Goal: Information Seeking & Learning: Learn about a topic

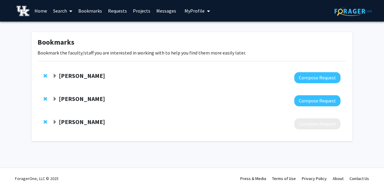
click at [70, 78] on strong "[PERSON_NAME]" at bounding box center [82, 76] width 46 height 8
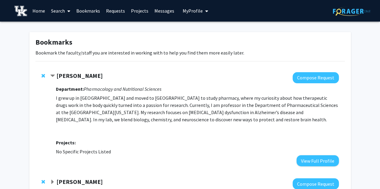
scroll to position [16, 0]
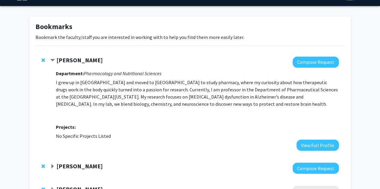
click at [72, 59] on strong "[PERSON_NAME]" at bounding box center [79, 60] width 46 height 8
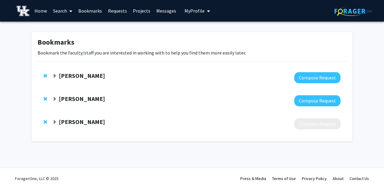
click at [80, 79] on strong "[PERSON_NAME]" at bounding box center [82, 76] width 46 height 8
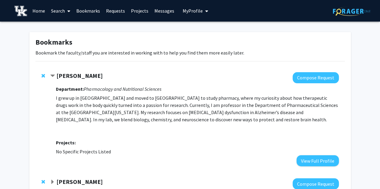
scroll to position [22, 0]
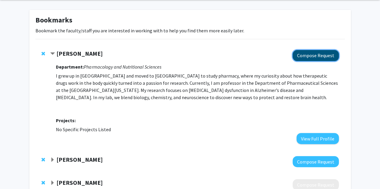
click at [303, 53] on button "Compose Request" at bounding box center [315, 55] width 46 height 11
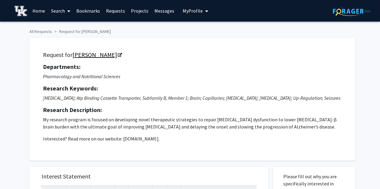
click at [95, 54] on link "[PERSON_NAME]" at bounding box center [96, 55] width 49 height 8
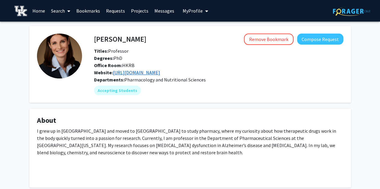
click at [138, 71] on link "[URL][DOMAIN_NAME]" at bounding box center [136, 73] width 47 height 6
click at [322, 38] on button "Compose Request" at bounding box center [320, 39] width 46 height 11
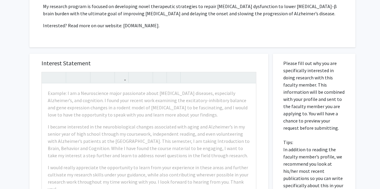
scroll to position [114, 0]
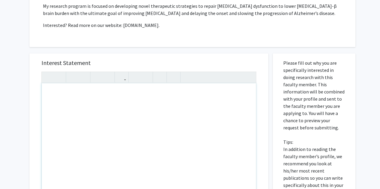
click at [145, 99] on div "Note to users with screen readers: Please press Alt+0 or Option+0 to deactivate…" at bounding box center [149, 152] width 214 height 138
type textarea "F"
type textarea "<p>Dr. Hartz,&nbsp;</p><p><br></p>"
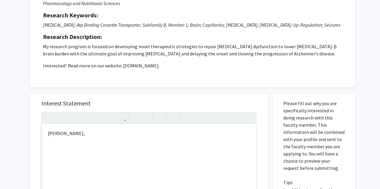
scroll to position [0, 0]
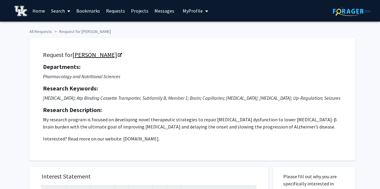
click at [93, 54] on link "[PERSON_NAME]" at bounding box center [96, 55] width 49 height 8
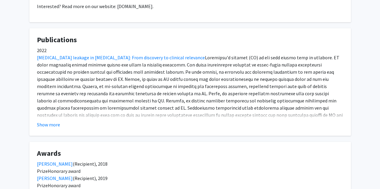
scroll to position [284, 0]
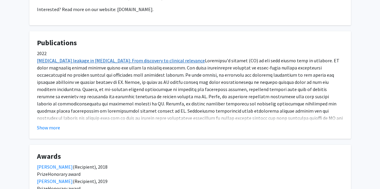
click at [137, 58] on link "[MEDICAL_DATA] leakage in [MEDICAL_DATA]: From discovery to clinical relevance" at bounding box center [121, 61] width 168 height 6
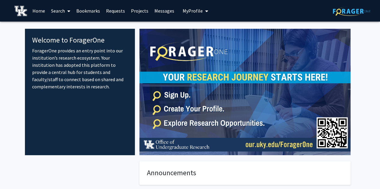
click at [95, 10] on link "Bookmarks" at bounding box center [88, 10] width 30 height 21
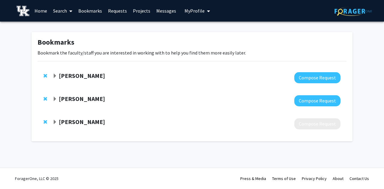
click at [189, 8] on button "My Profile" at bounding box center [197, 11] width 29 height 22
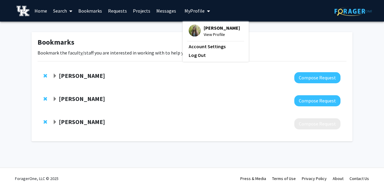
click at [206, 26] on span "[PERSON_NAME]" at bounding box center [222, 28] width 36 height 7
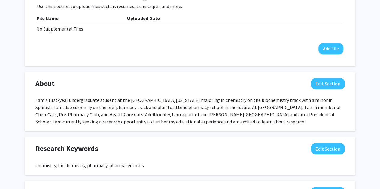
scroll to position [217, 0]
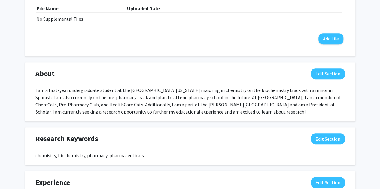
click at [76, 101] on div "I am a first-year undergraduate student at the University of Kentucky majoring …" at bounding box center [189, 101] width 309 height 29
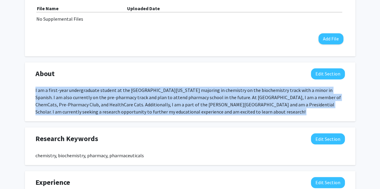
click at [76, 101] on div "I am a first-year undergraduate student at the University of Kentucky majoring …" at bounding box center [189, 101] width 309 height 29
copy div "I am a first-year undergraduate student at the University of Kentucky majoring …"
click at [76, 101] on div "I am a first-year undergraduate student at the University of Kentucky majoring …" at bounding box center [189, 101] width 309 height 29
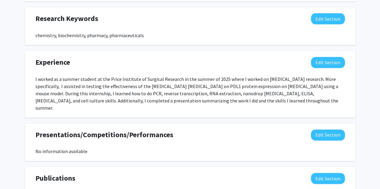
scroll to position [341, 0]
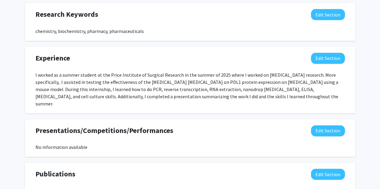
drag, startPoint x: 35, startPoint y: 75, endPoint x: 287, endPoint y: 102, distance: 253.2
click at [287, 102] on div "Experience Edit Section I worked as a summer student at the Price Institute of …" at bounding box center [190, 80] width 330 height 67
copy div "I worked as a summer student at the Price Institute of Surgical Research in the…"
click at [287, 102] on div "Experience Edit Section I worked as a summer student at the Price Institute of …" at bounding box center [190, 80] width 330 height 67
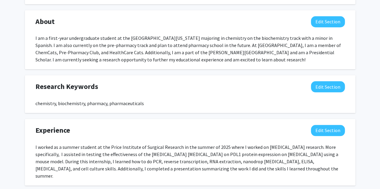
scroll to position [257, 0]
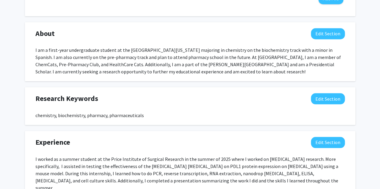
click at [170, 60] on div "I am a first-year undergraduate student at the University of Kentucky majoring …" at bounding box center [189, 61] width 309 height 29
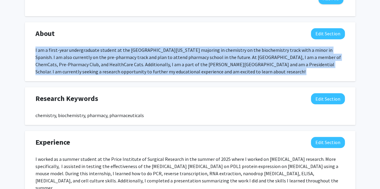
click at [170, 60] on div "I am a first-year undergraduate student at the University of Kentucky majoring …" at bounding box center [189, 61] width 309 height 29
copy div "I am a first-year undergraduate student at the University of Kentucky majoring …"
click at [170, 60] on div "I am a first-year undergraduate student at the University of Kentucky majoring …" at bounding box center [189, 61] width 309 height 29
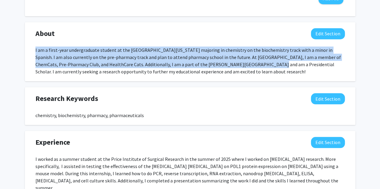
drag, startPoint x: 35, startPoint y: 50, endPoint x: 232, endPoint y: 65, distance: 197.2
click at [232, 65] on div "I am a first-year undergraduate student at the University of Kentucky majoring …" at bounding box center [189, 61] width 309 height 29
copy div "I am a first-year undergraduate student at the University of Kentucky majoring …"
click at [220, 59] on div "I am a first-year undergraduate student at the University of Kentucky majoring …" at bounding box center [189, 61] width 309 height 29
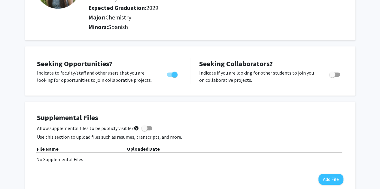
scroll to position [0, 0]
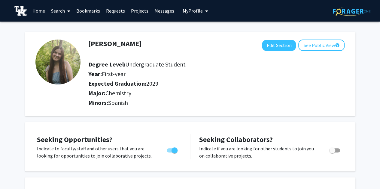
click at [57, 12] on link "Search" at bounding box center [60, 10] width 25 height 21
click at [64, 38] on span "Students" at bounding box center [66, 40] width 37 height 12
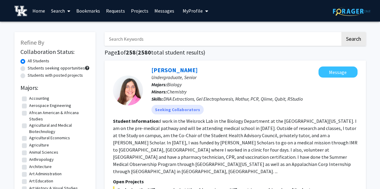
click at [130, 37] on input "Search Keywords" at bounding box center [222, 39] width 236 height 14
type input "abigail chambers"
click at [341, 32] on button "Search" at bounding box center [353, 39] width 25 height 14
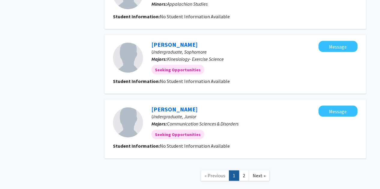
scroll to position [595, 0]
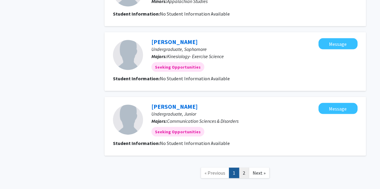
click at [243, 168] on link "2" at bounding box center [244, 173] width 10 height 11
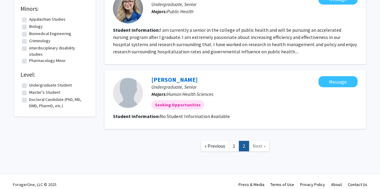
scroll to position [173, 0]
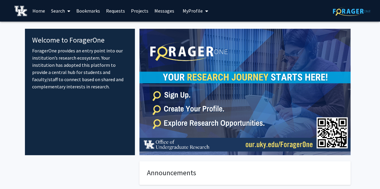
click at [94, 13] on link "Bookmarks" at bounding box center [88, 10] width 30 height 21
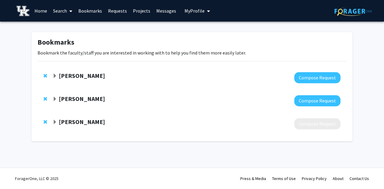
click at [76, 80] on div "[PERSON_NAME]" at bounding box center [118, 76] width 130 height 8
click at [80, 77] on strong "[PERSON_NAME]" at bounding box center [82, 76] width 46 height 8
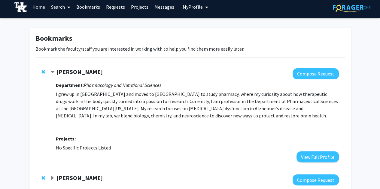
scroll to position [5, 0]
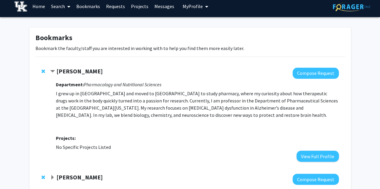
click at [66, 72] on strong "[PERSON_NAME]" at bounding box center [79, 72] width 46 height 8
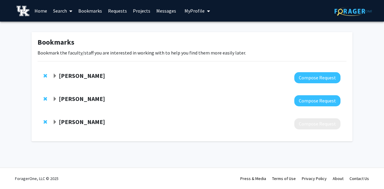
click at [74, 75] on strong "[PERSON_NAME]" at bounding box center [82, 76] width 46 height 8
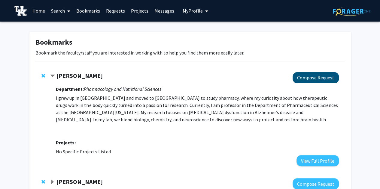
drag, startPoint x: 292, startPoint y: 75, endPoint x: 304, endPoint y: 75, distance: 11.4
click at [304, 75] on fg-popover "Compose Request" at bounding box center [314, 77] width 49 height 11
click at [304, 75] on button "Compose Request" at bounding box center [315, 77] width 46 height 11
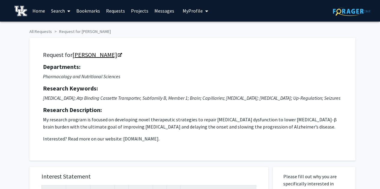
click at [100, 56] on link "[PERSON_NAME]" at bounding box center [96, 55] width 49 height 8
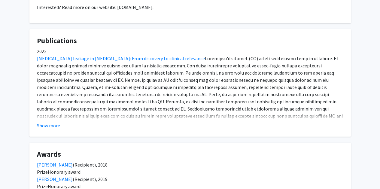
scroll to position [287, 0]
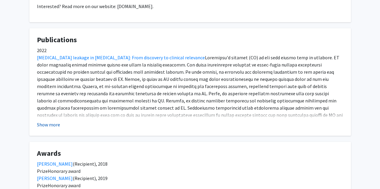
click at [55, 121] on button "Show more" at bounding box center [48, 124] width 23 height 7
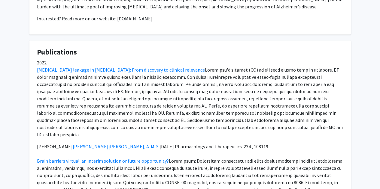
scroll to position [276, 0]
